Goal: Communication & Community: Answer question/provide support

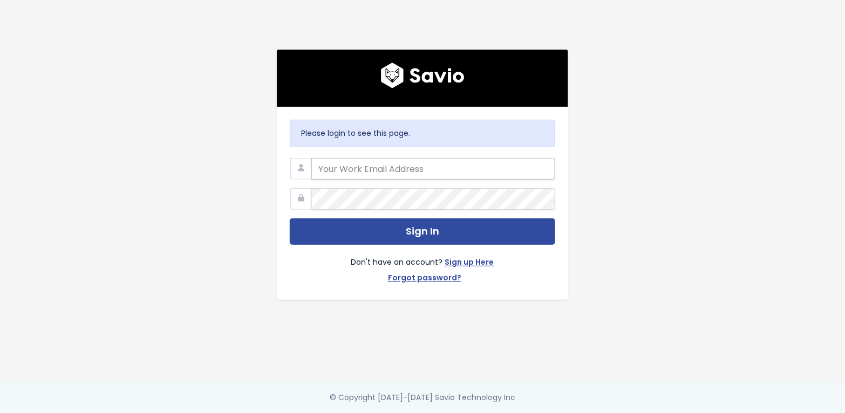
click at [439, 167] on input "email" at bounding box center [433, 169] width 244 height 22
type input "amanda.johnson@cubiko.com.au"
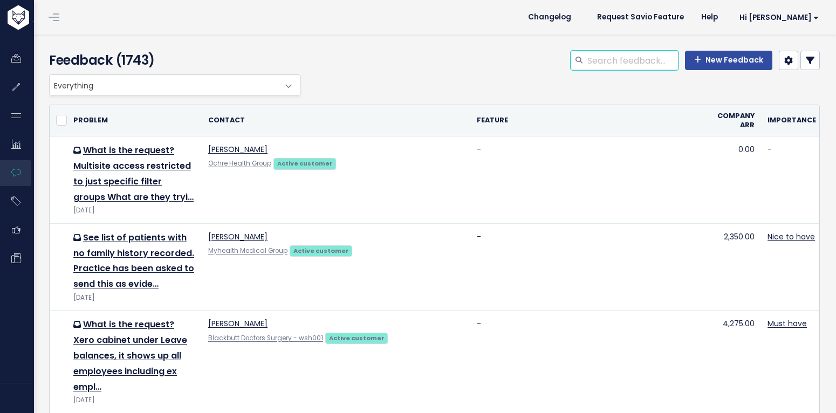
click at [620, 56] on input "search" at bounding box center [632, 60] width 92 height 19
type input "siva"
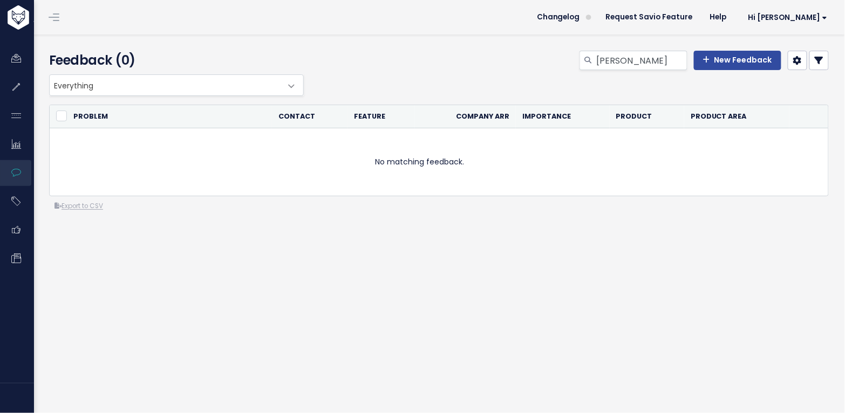
click at [818, 60] on link at bounding box center [818, 60] width 19 height 19
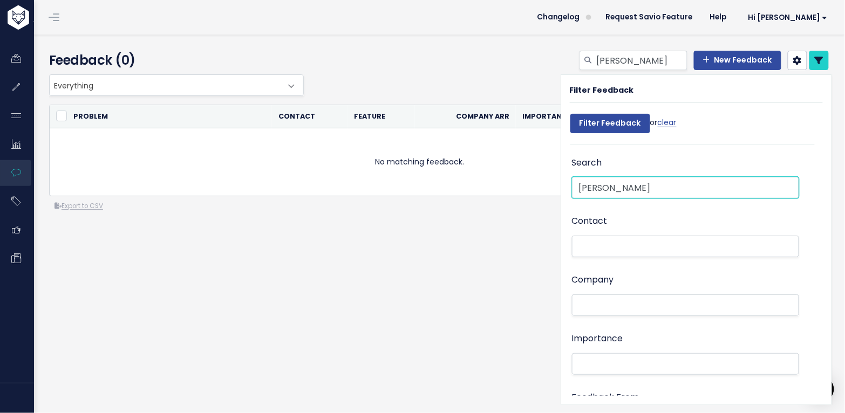
click at [646, 186] on input "[PERSON_NAME]" at bounding box center [685, 188] width 227 height 22
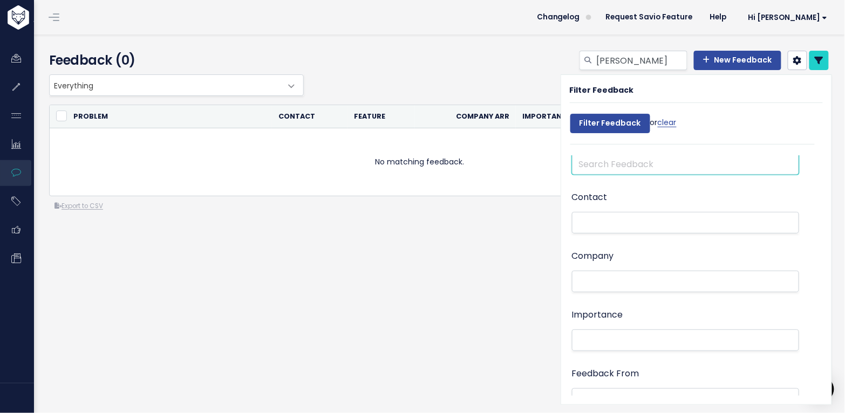
scroll to position [24, 0]
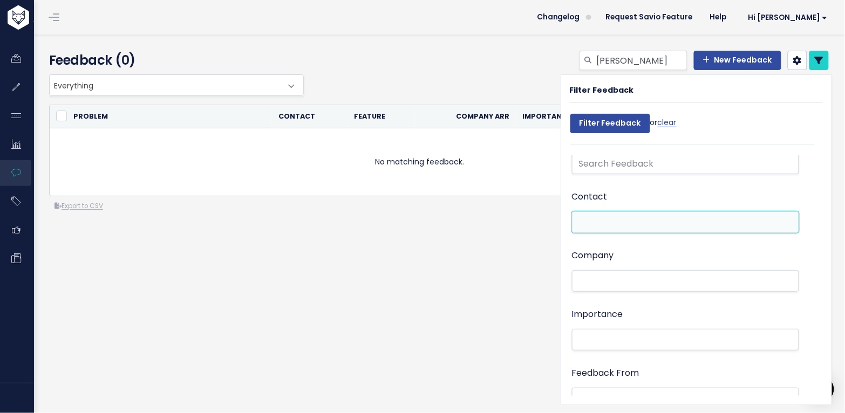
click at [615, 217] on li at bounding box center [683, 222] width 216 height 11
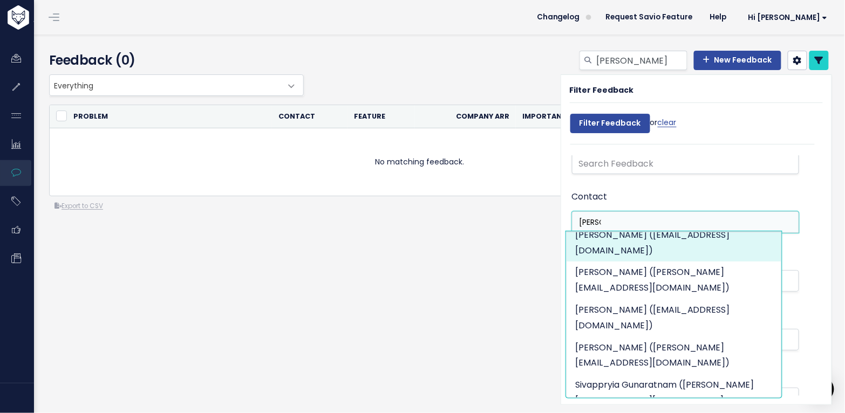
scroll to position [179, 0]
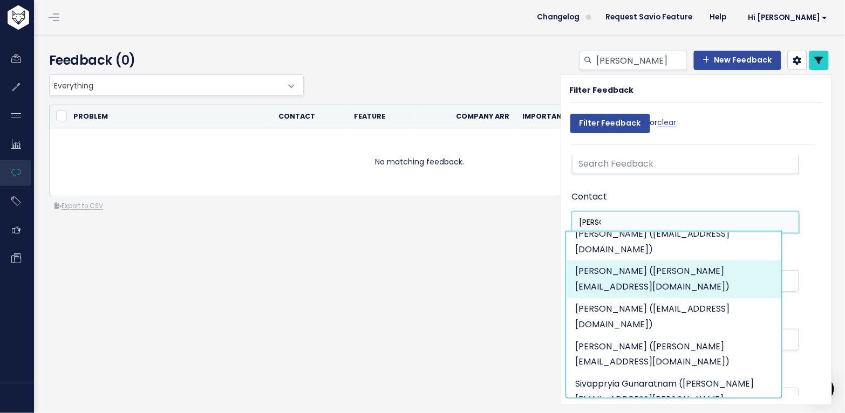
type input "[PERSON_NAME]"
select select "7716480"
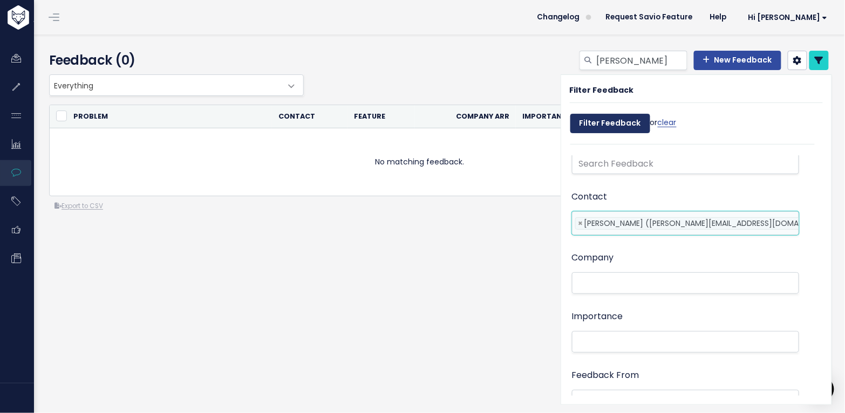
click at [623, 129] on input "Filter Feedback" at bounding box center [610, 123] width 80 height 19
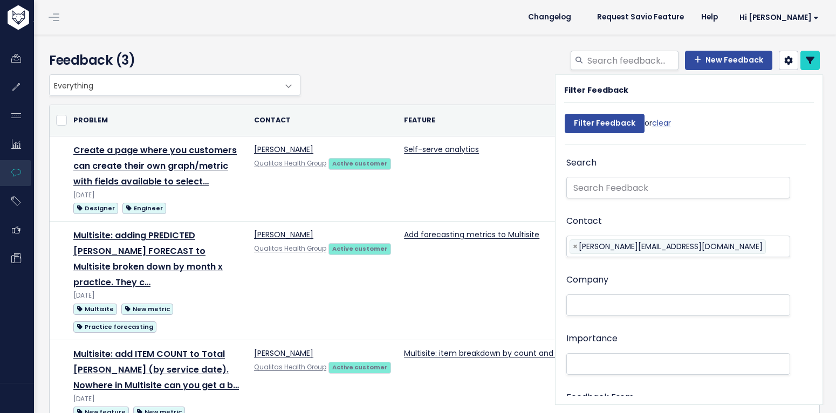
select select
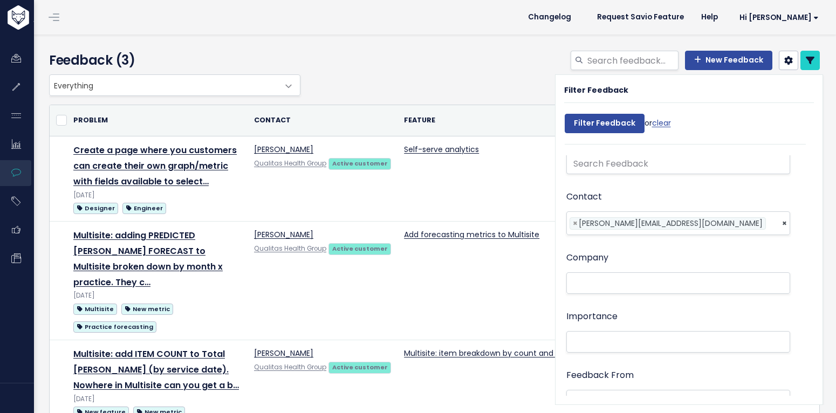
click at [406, 84] on div "Everything Any Product: Any Product Area Any Product: No Product Area No Produc…" at bounding box center [431, 85] width 771 height 22
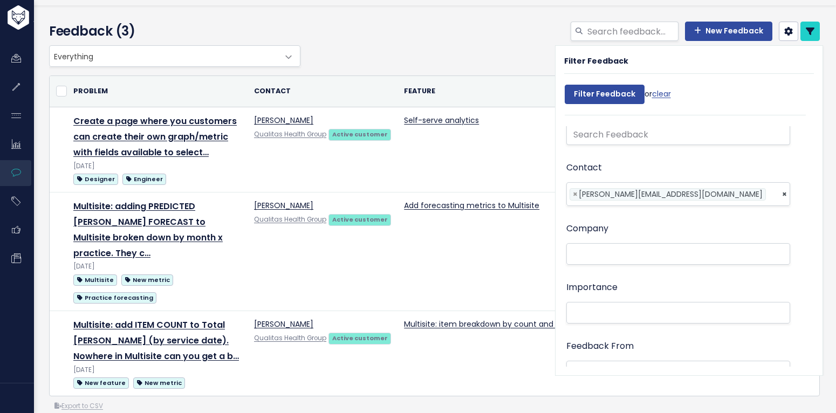
scroll to position [30, 0]
click at [806, 31] on icon at bounding box center [810, 30] width 9 height 9
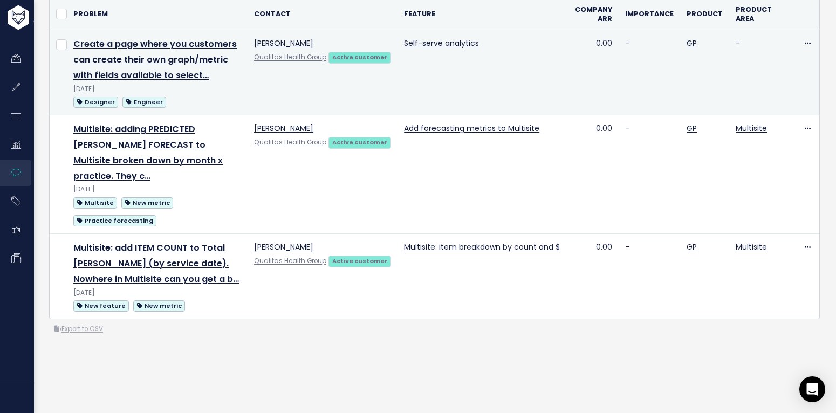
scroll to position [108, 0]
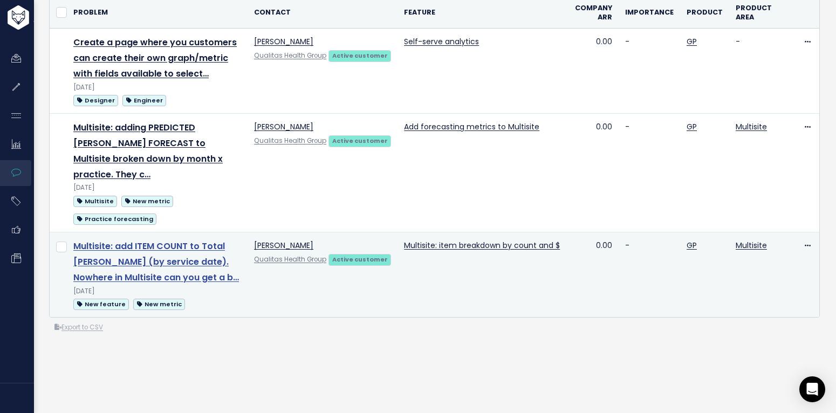
click at [207, 240] on link "Multisite: add ITEM COUNT to Total billings (by service date). Nowhere in Multi…" at bounding box center [156, 262] width 166 height 44
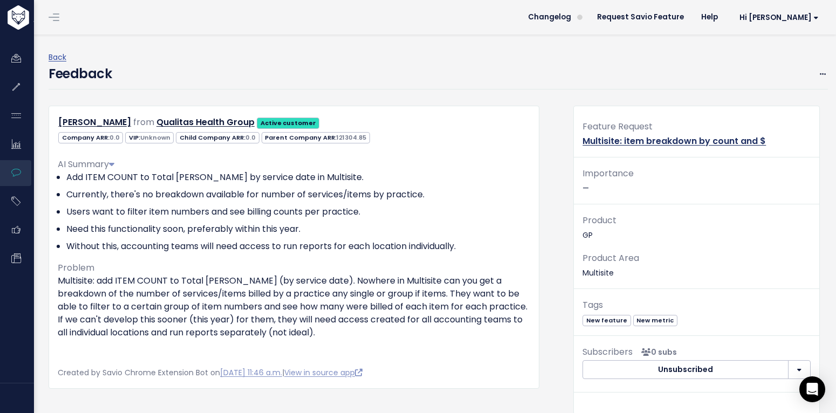
click at [671, 144] on link "Multisite: item breakdown by count and $" at bounding box center [674, 141] width 183 height 12
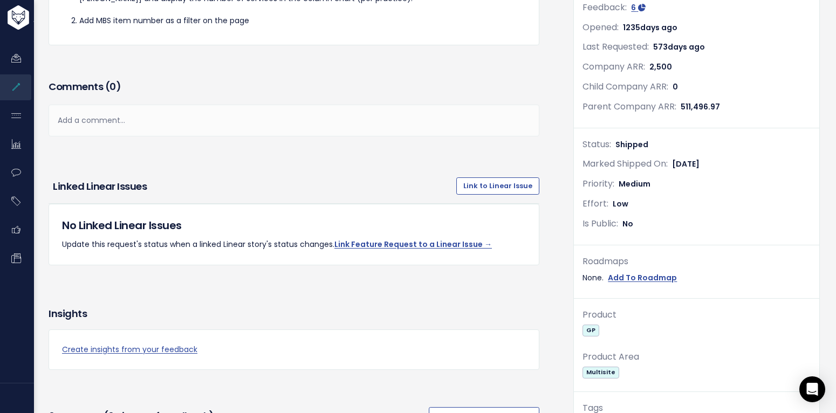
scroll to position [105, 0]
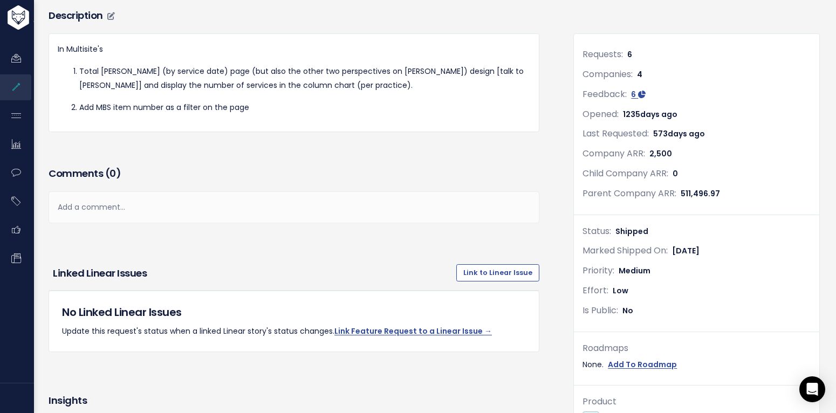
click at [270, 115] on div "In Multisite's Total Billings (by service date) page (but also the other two pe…" at bounding box center [294, 83] width 472 height 80
click at [207, 210] on div "Add a comment..." at bounding box center [294, 207] width 491 height 32
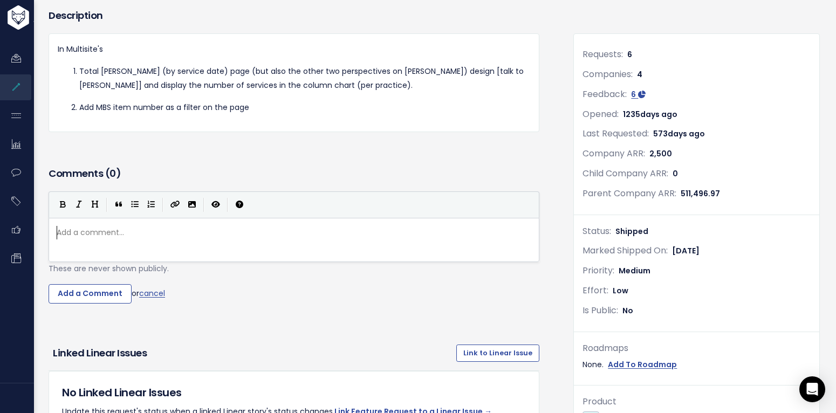
scroll to position [4, 0]
type textarea "Talking to customers, the problem they are trying to solve is to be"
type textarea "replicate this report in Bp:"
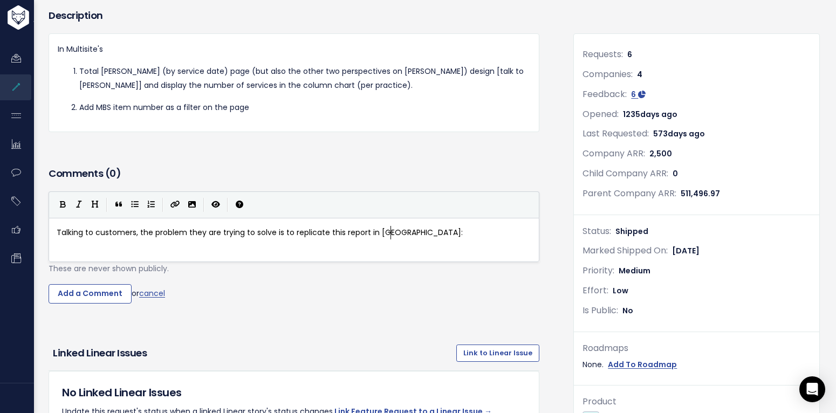
paste textarea
click at [315, 246] on pre "Talking to customers, the problem they are trying to solve is to replicate this…" at bounding box center [298, 239] width 488 height 27
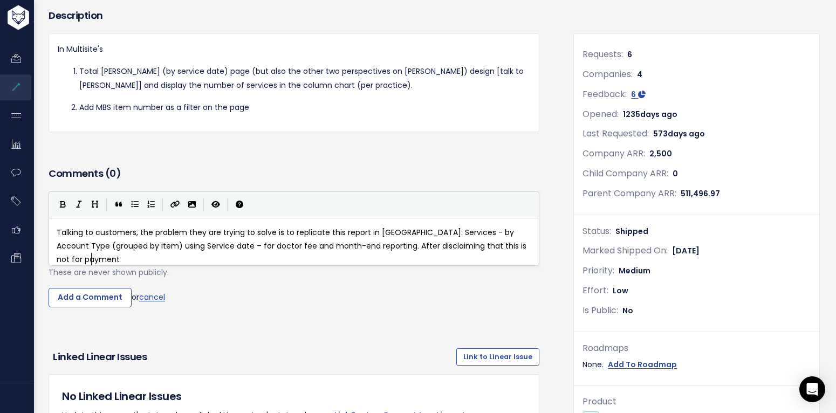
scroll to position [4, 221]
type textarea "nd reporting. After disclaiming that this is not for payments - we have decided…"
type textarea "report in Multisite for Qualitas."
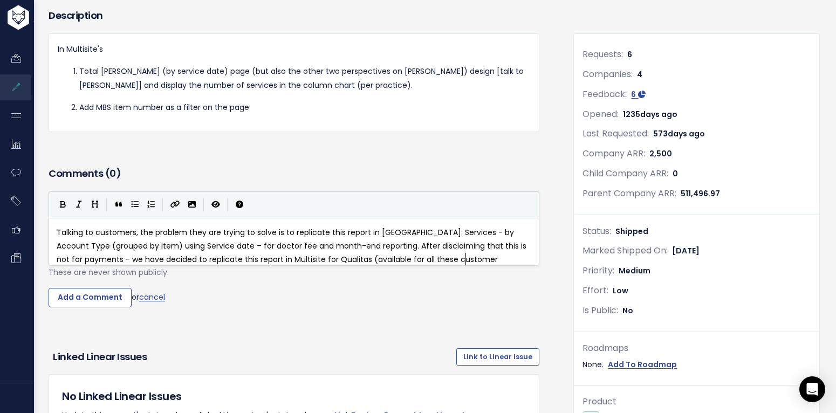
type textarea "(available for all these customere"
type textarea "s)."
click at [87, 305] on input "Add a Comment" at bounding box center [90, 297] width 83 height 19
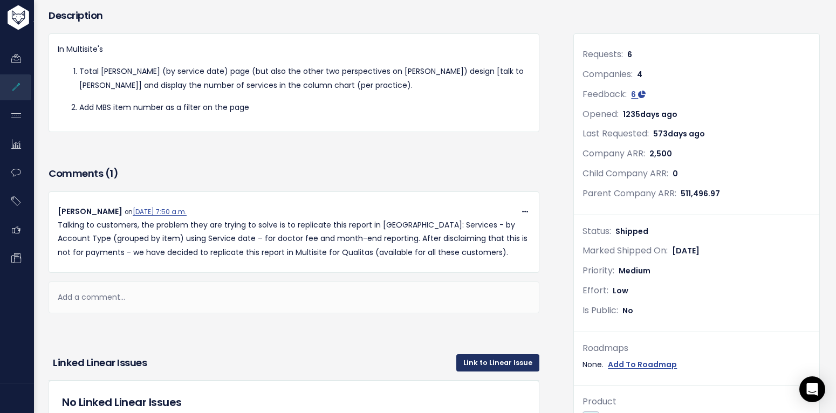
click at [510, 360] on link "Link to Linear Issue" at bounding box center [497, 362] width 83 height 17
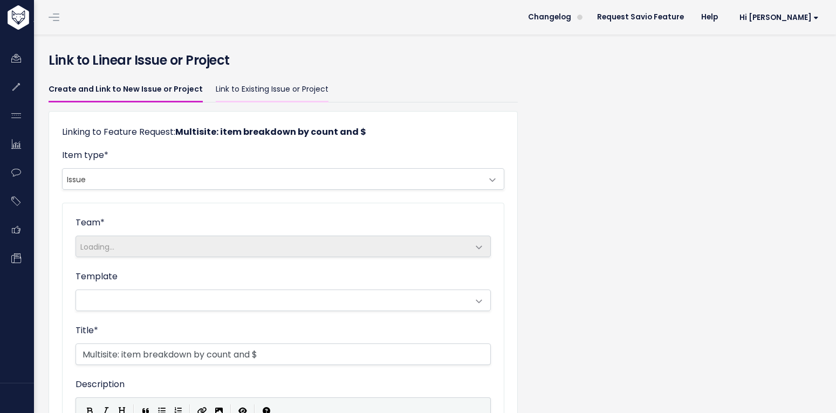
click at [273, 91] on link "Link to Existing Issue or Project" at bounding box center [272, 89] width 113 height 25
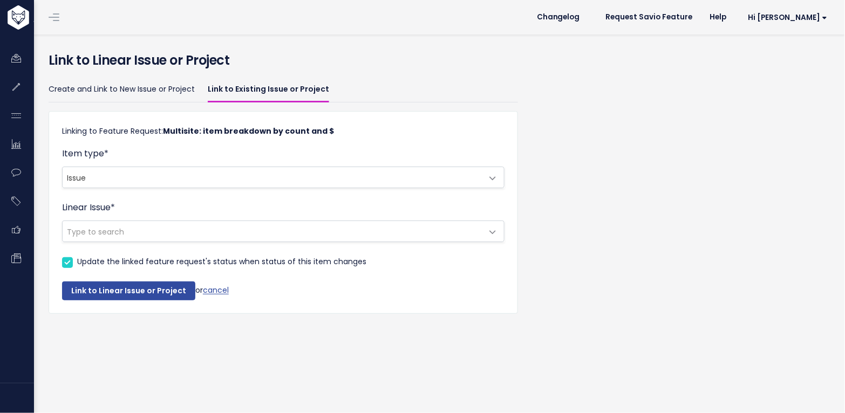
click at [169, 231] on span "Type to search" at bounding box center [273, 231] width 420 height 20
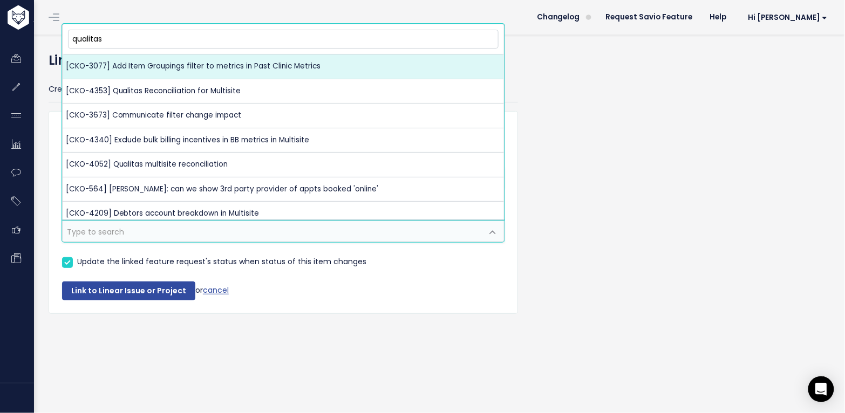
type input "qualitas"
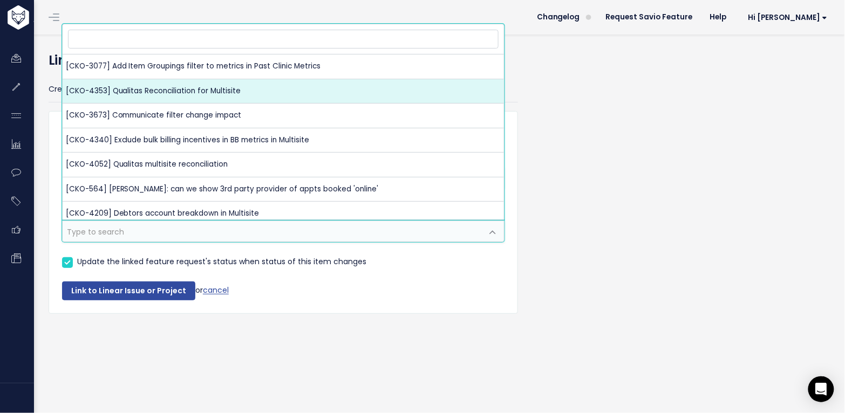
select select "629ec629-cda8-43a8-bd87-fb1ae674efc1"
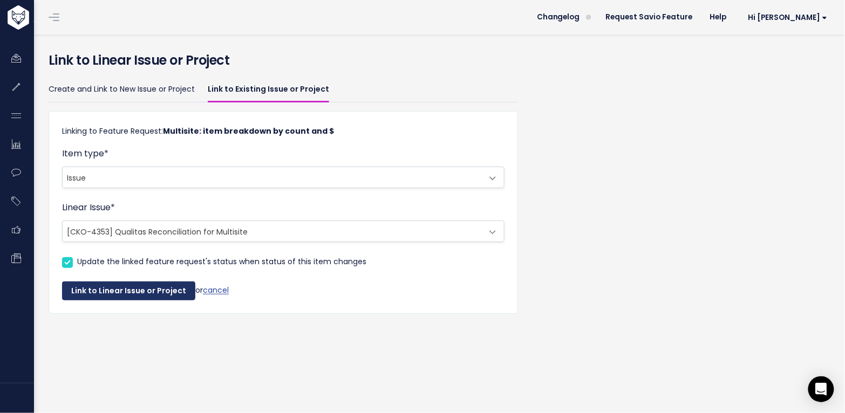
click at [165, 287] on button "Link to Linear Issue or Project" at bounding box center [128, 291] width 133 height 19
